Goal: Find specific page/section: Find specific page/section

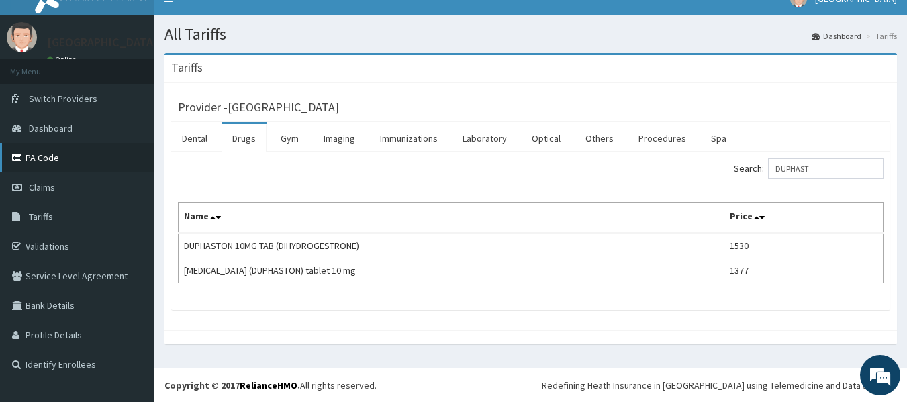
click at [55, 154] on link "PA Code" at bounding box center [77, 158] width 154 height 30
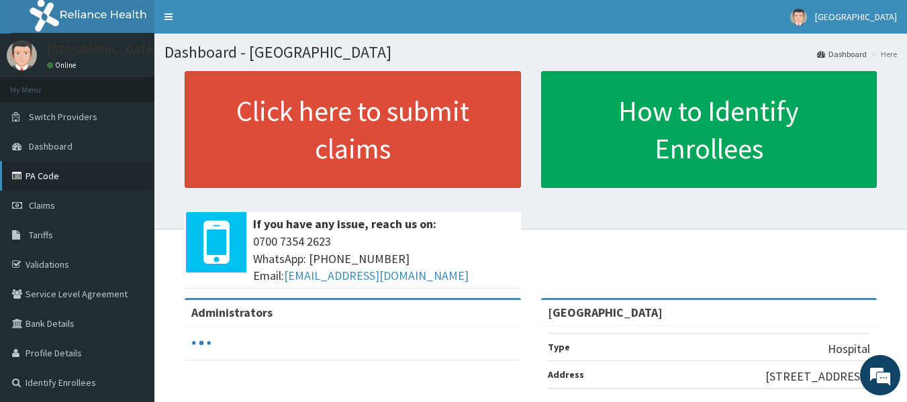
click at [55, 174] on link "PA Code" at bounding box center [77, 176] width 154 height 30
